Goal: Task Accomplishment & Management: Use online tool/utility

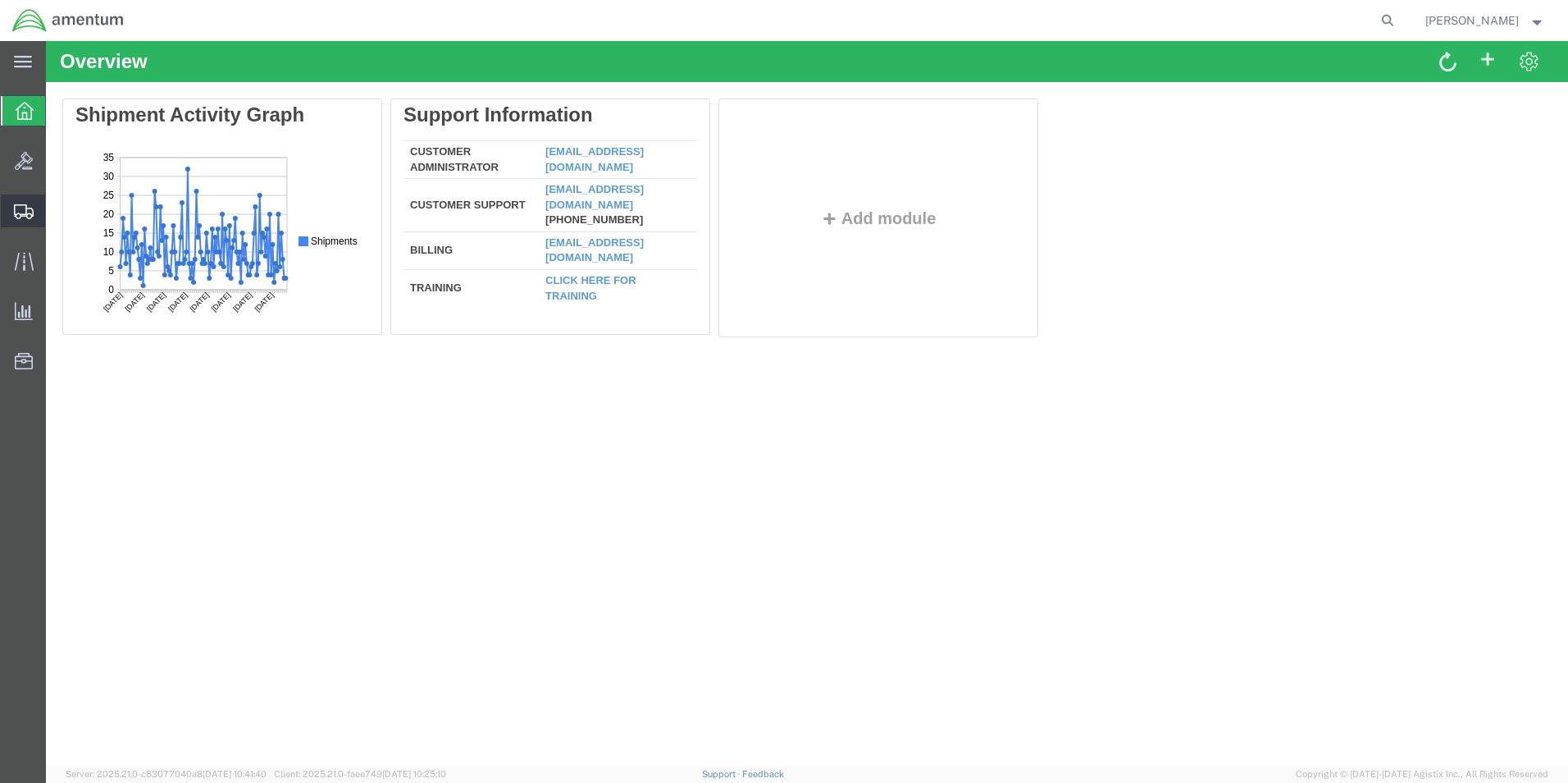
click at [22, 202] on svg-icon at bounding box center [24, 210] width 20 height 16
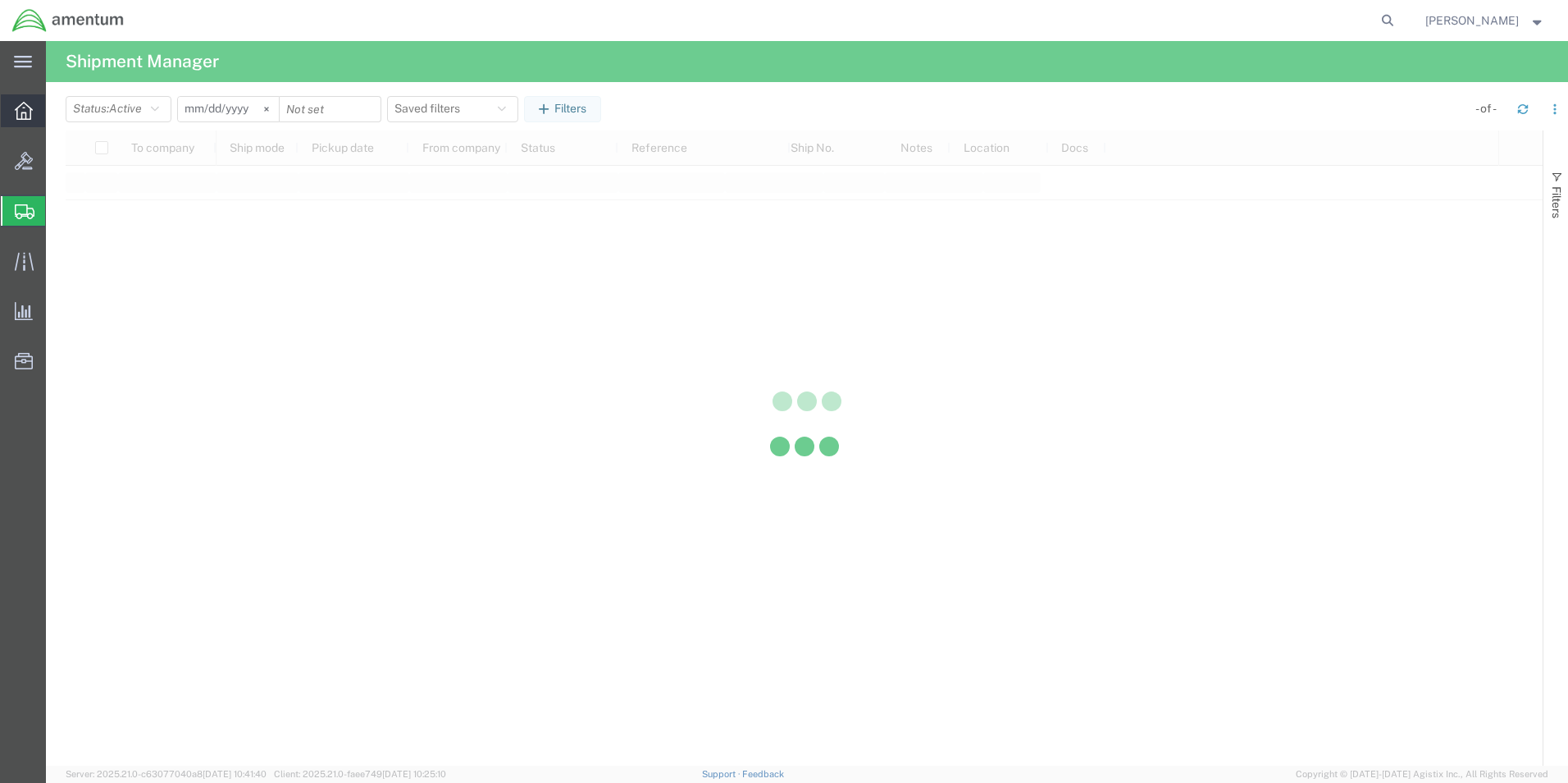
click at [24, 120] on div at bounding box center [24, 111] width 46 height 33
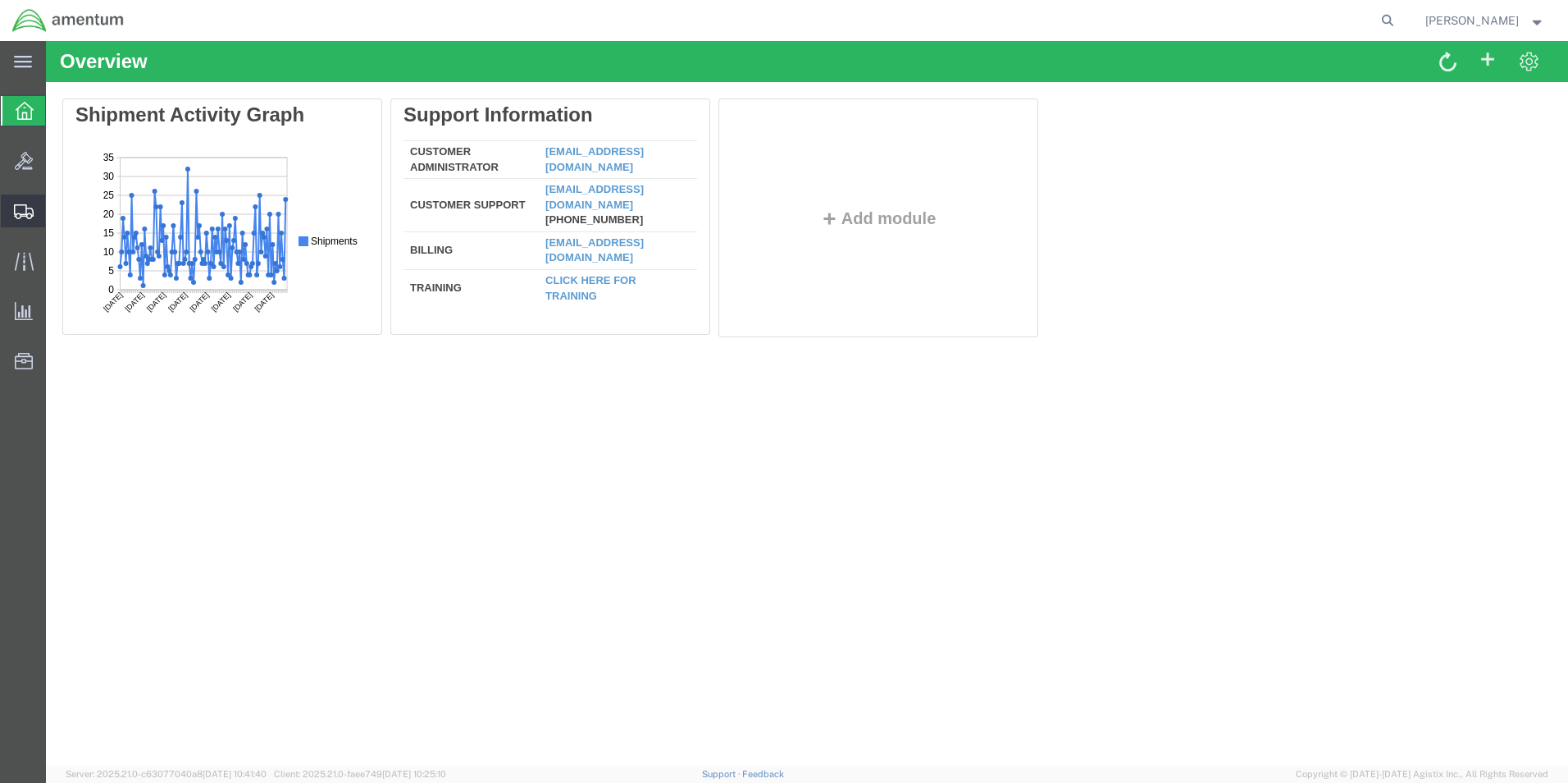
click at [34, 210] on div at bounding box center [24, 210] width 46 height 33
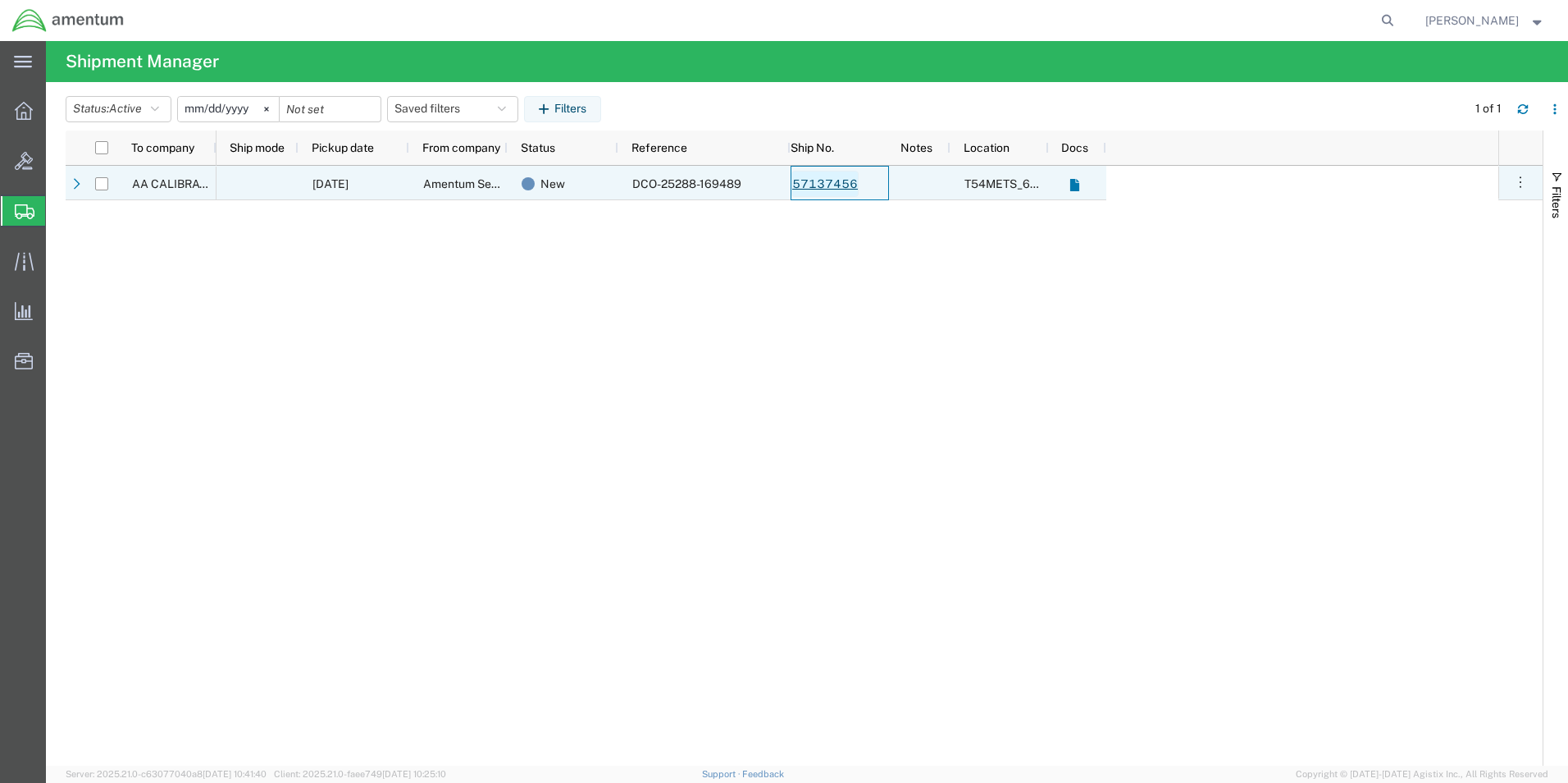
click at [828, 179] on link "57137456" at bounding box center [825, 183] width 67 height 26
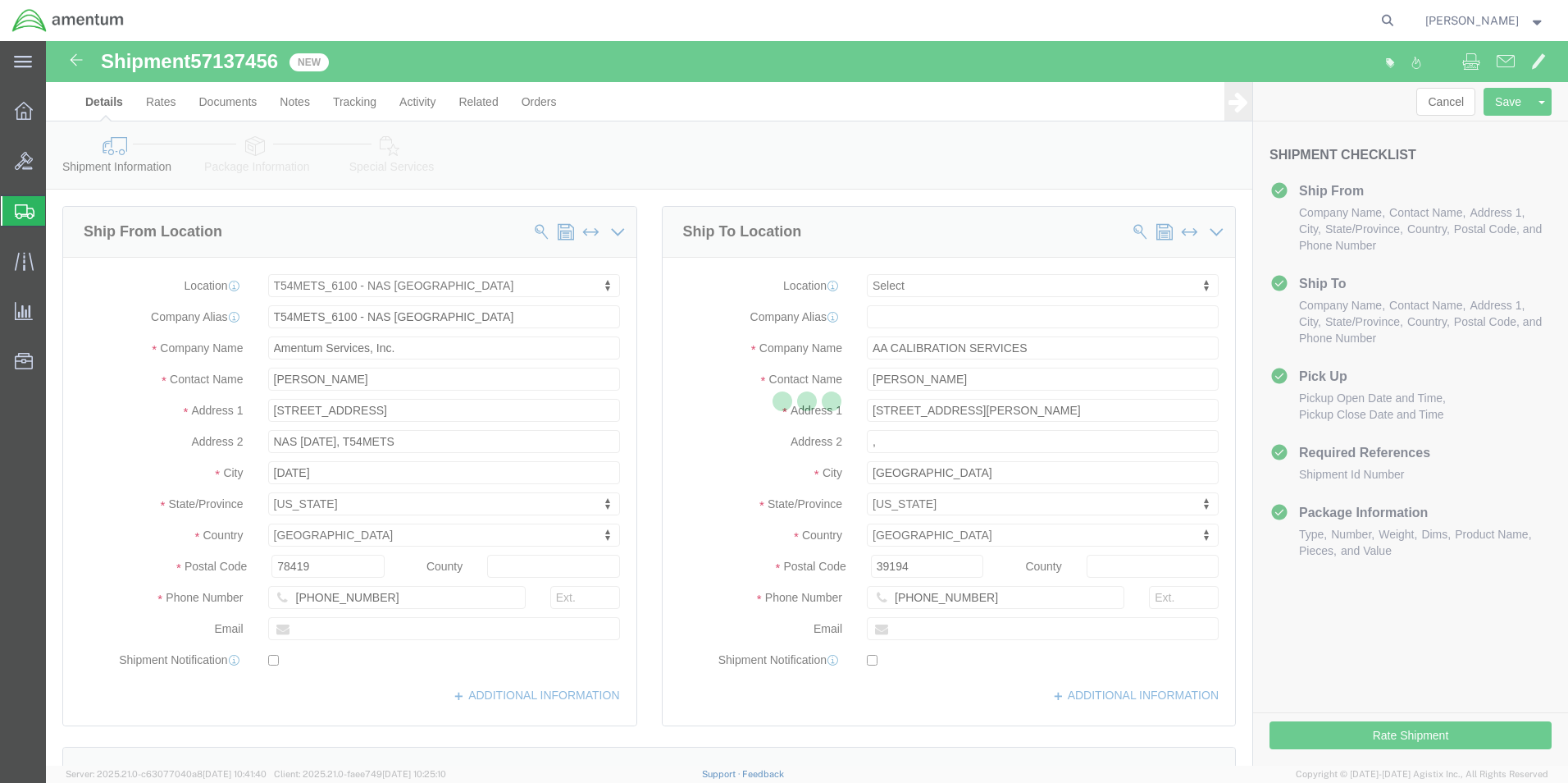
select select "67191"
select select
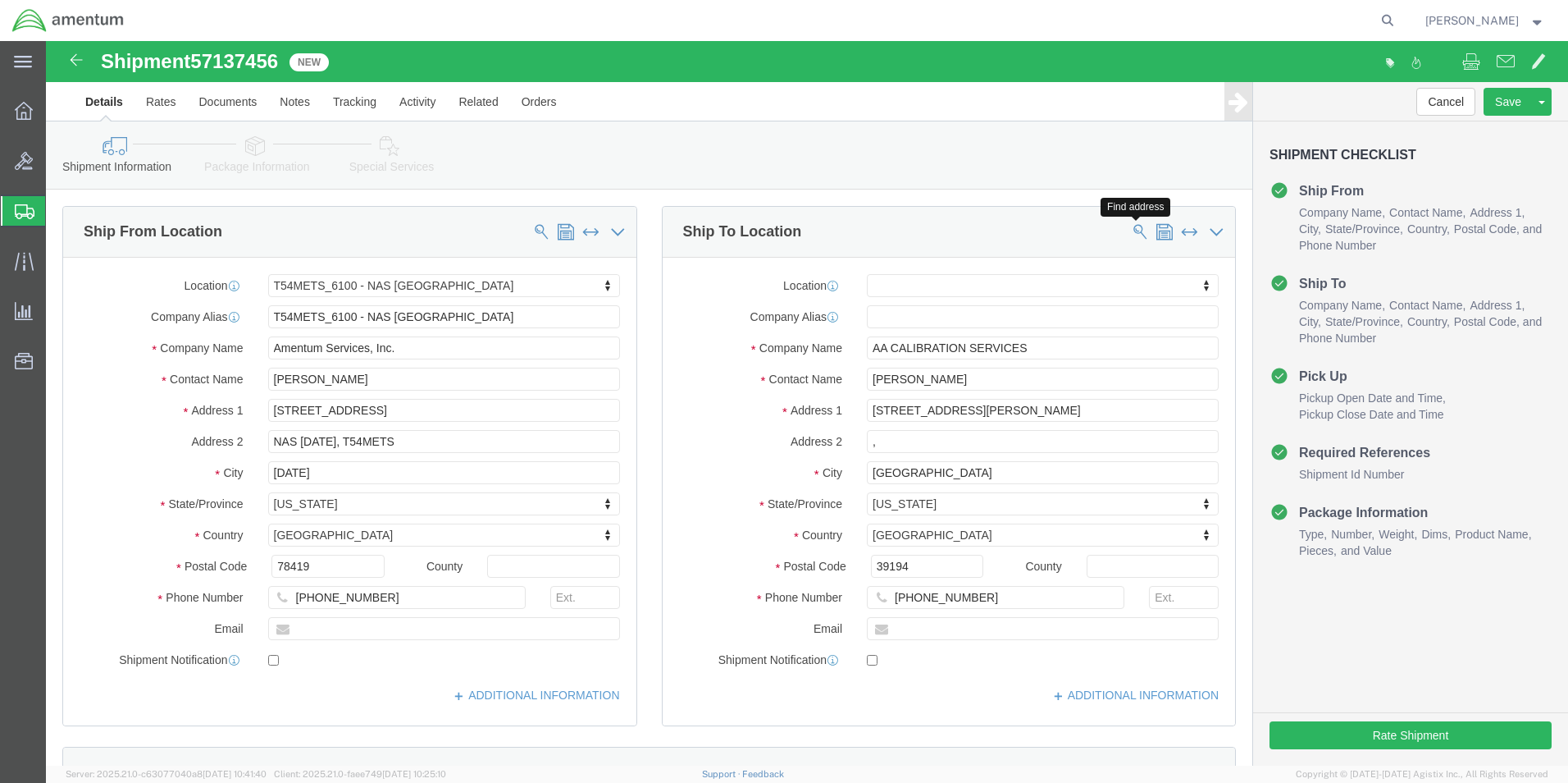
click span
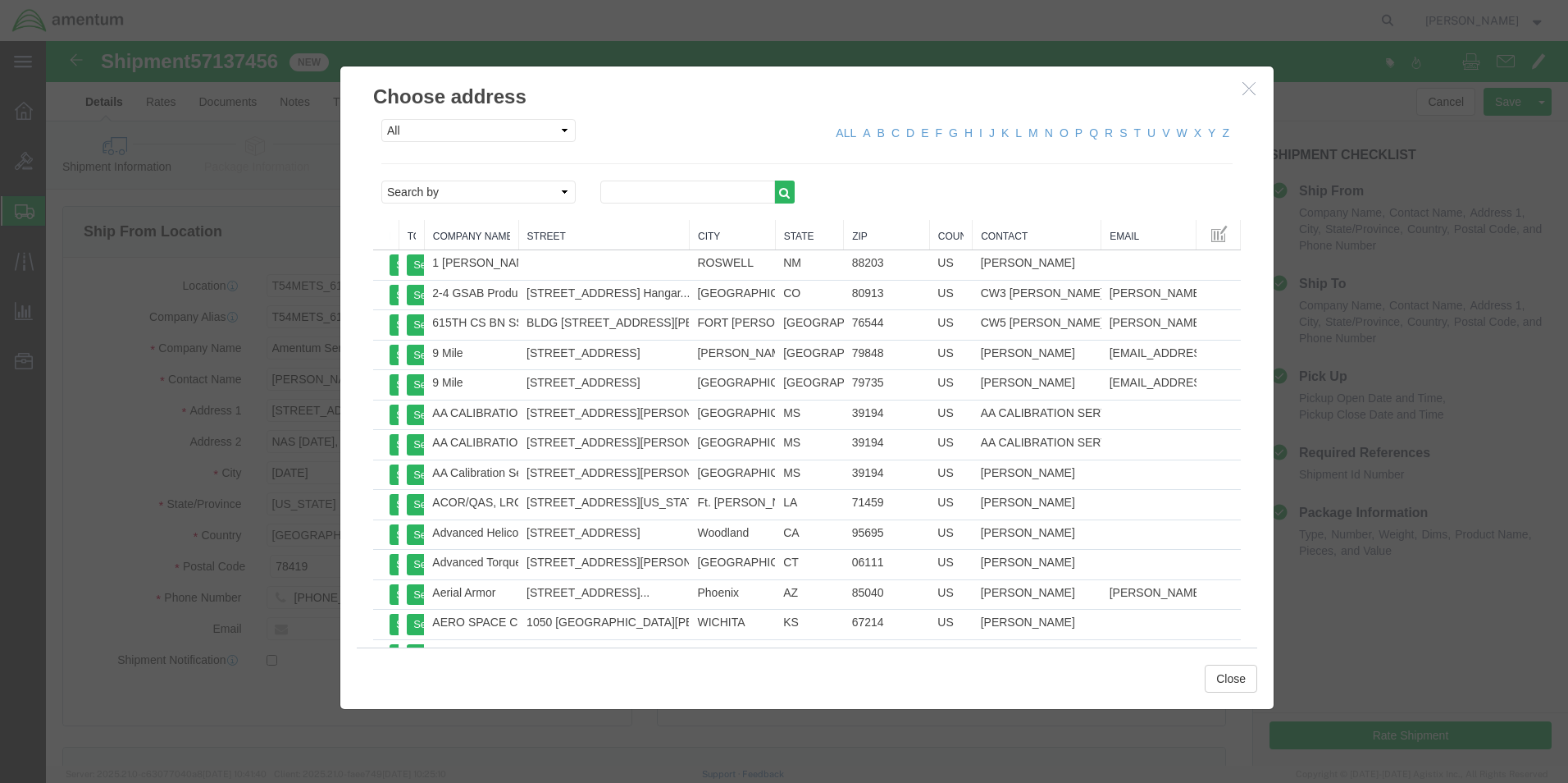
drag, startPoint x: 1198, startPoint y: 48, endPoint x: 1171, endPoint y: 71, distance: 35.5
click icon "button"
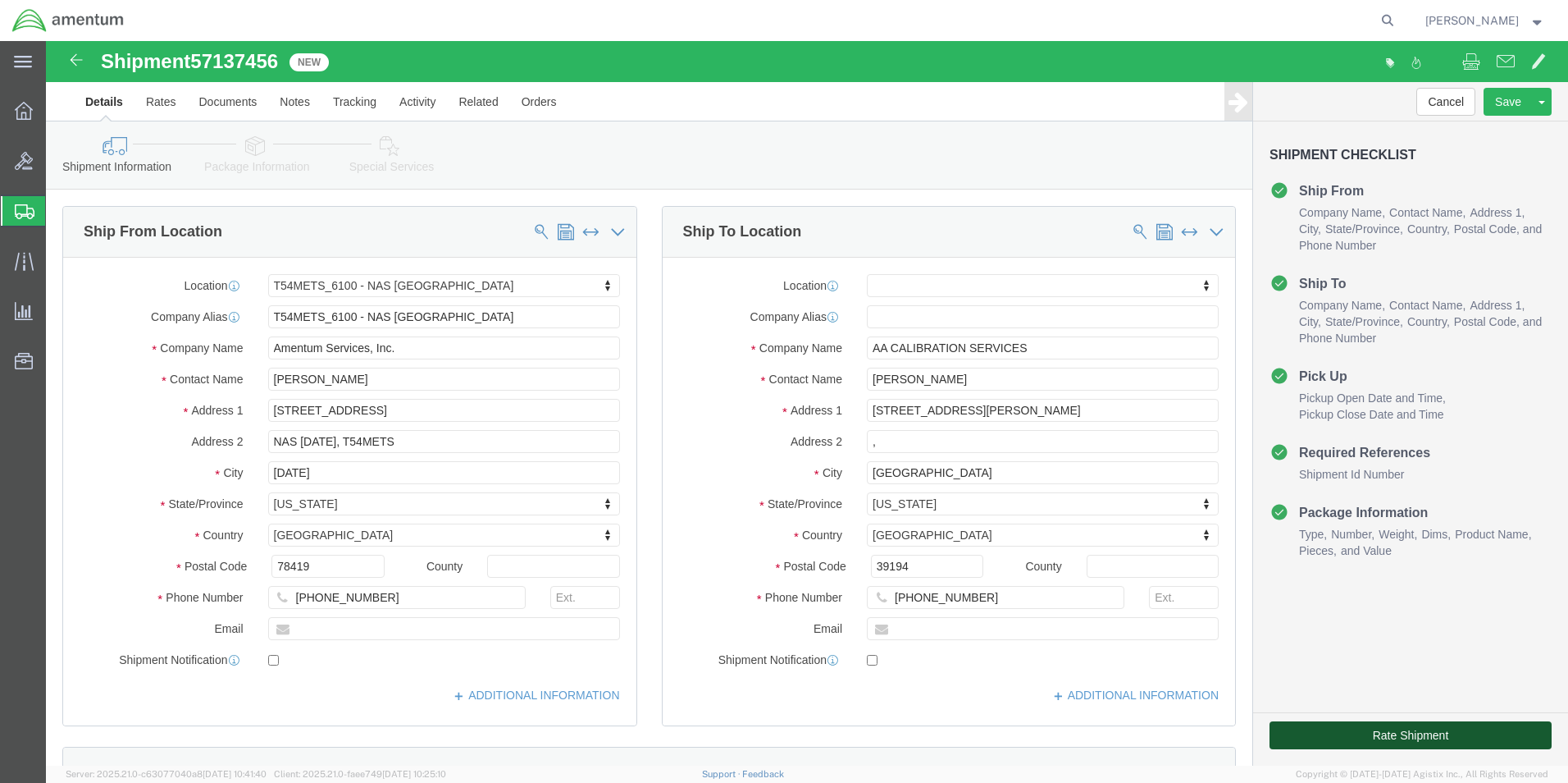
click button "Rate Shipment"
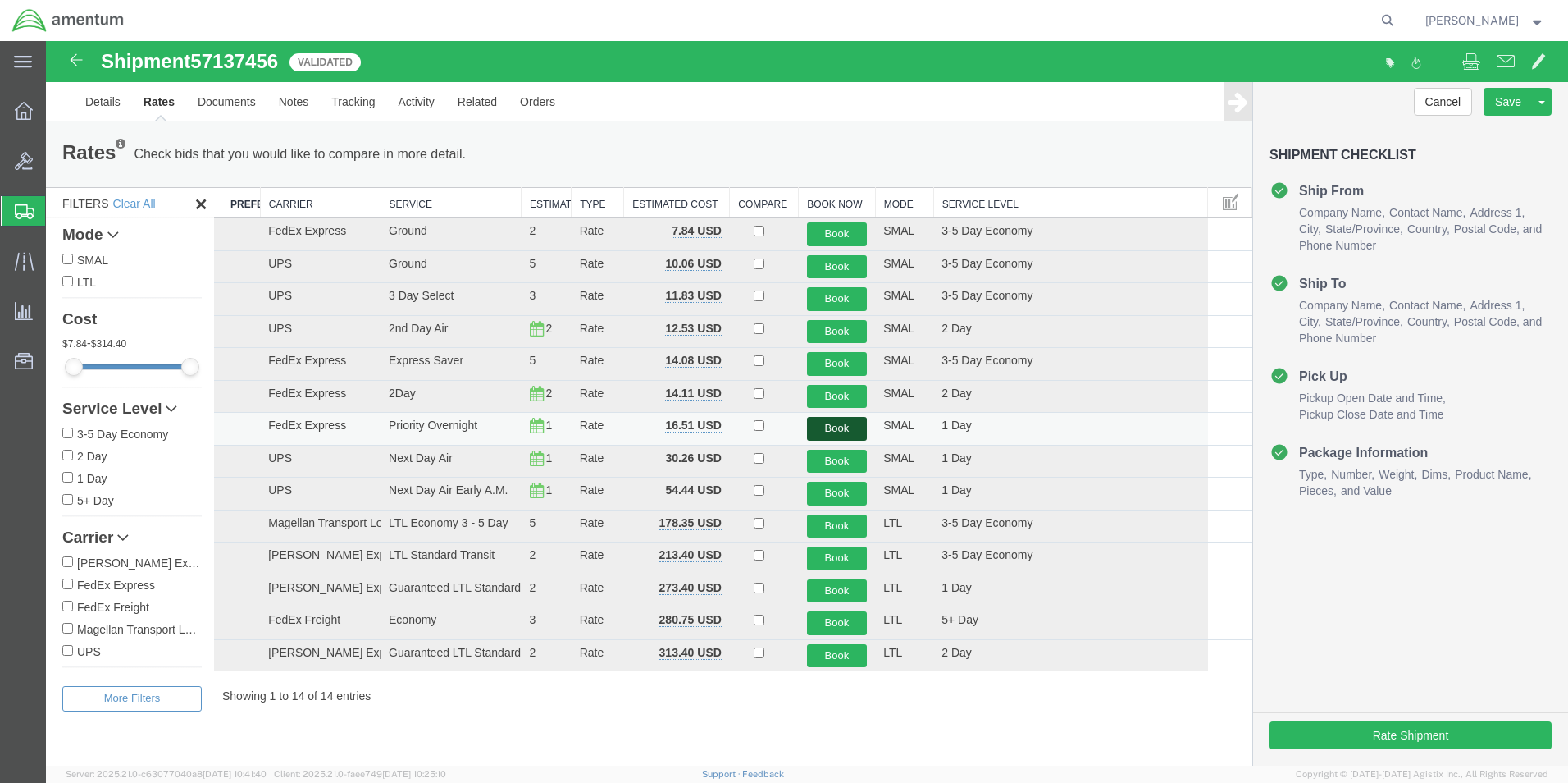
click at [814, 427] on button "Book" at bounding box center [837, 428] width 61 height 24
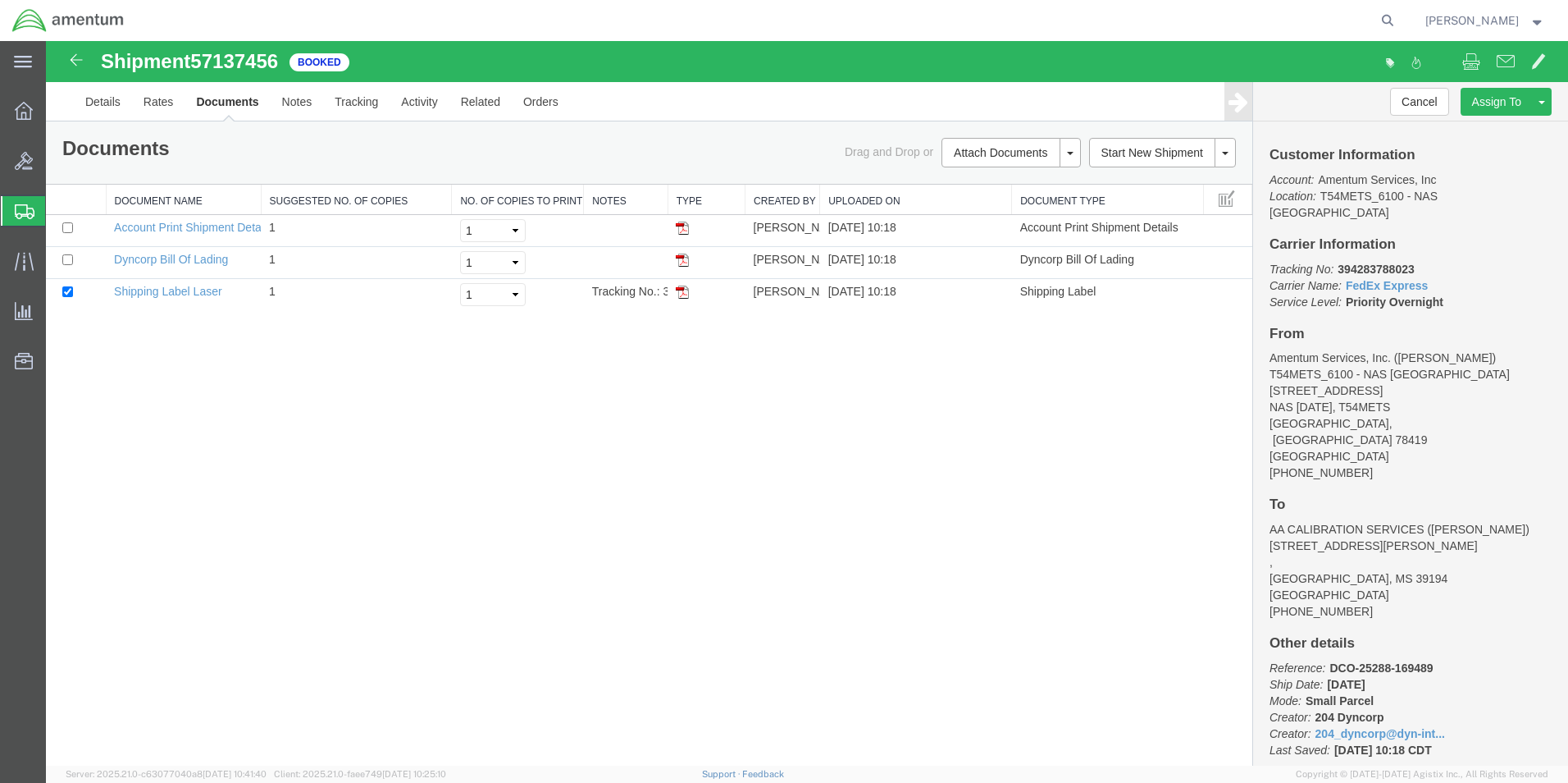
drag, startPoint x: 681, startPoint y: 293, endPoint x: 657, endPoint y: 386, distance: 96.0
click at [681, 292] on img at bounding box center [682, 292] width 13 height 13
